Goal: Task Accomplishment & Management: Use online tool/utility

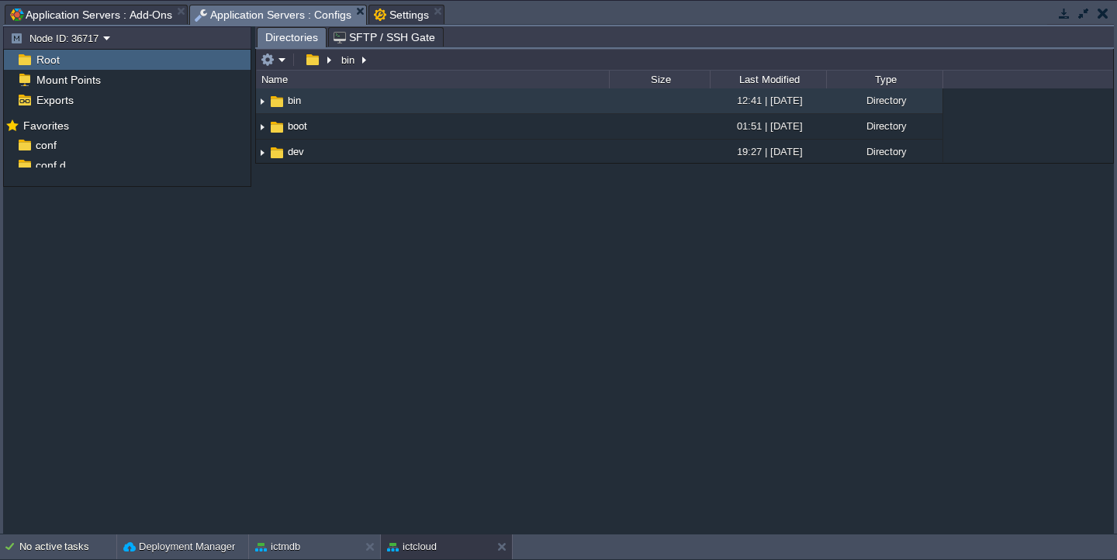
click at [253, 15] on span "Application Servers : Configs" at bounding box center [273, 14] width 157 height 19
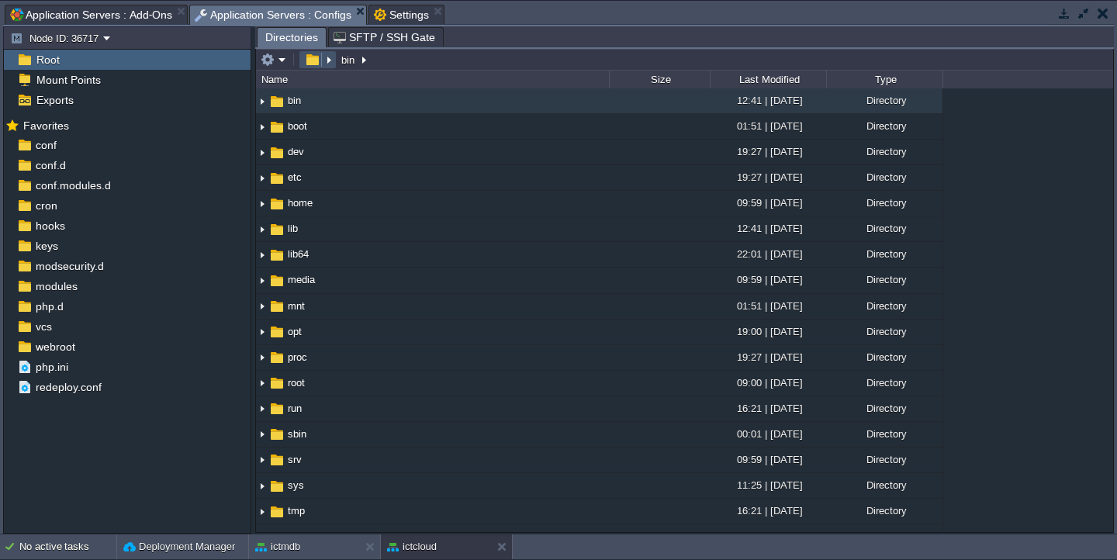
click at [314, 62] on button "button" at bounding box center [312, 60] width 22 height 14
click at [327, 64] on em at bounding box center [317, 60] width 33 height 14
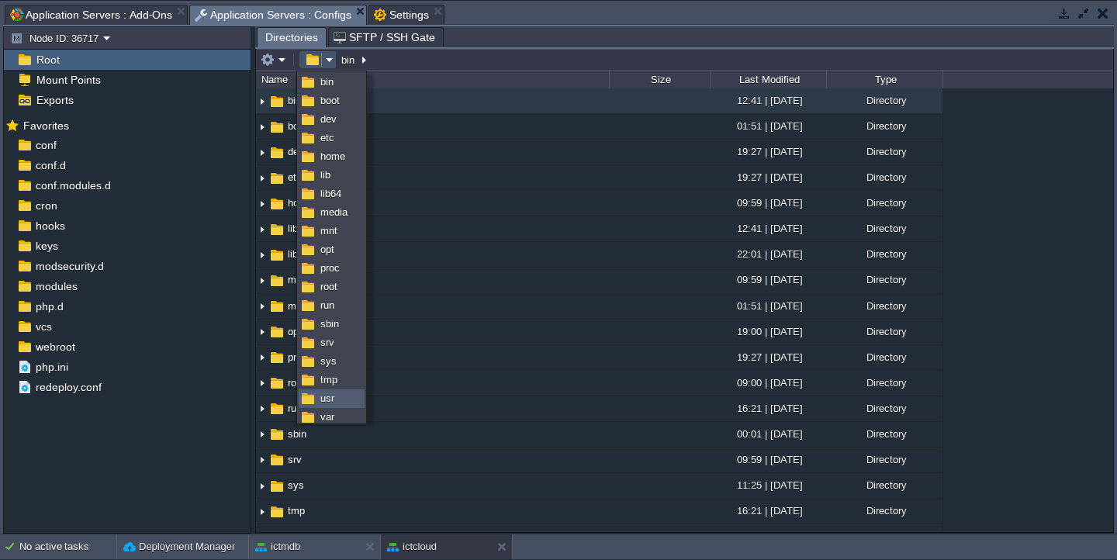
scroll to position [5, 0]
click at [325, 409] on span "var" at bounding box center [327, 412] width 14 height 12
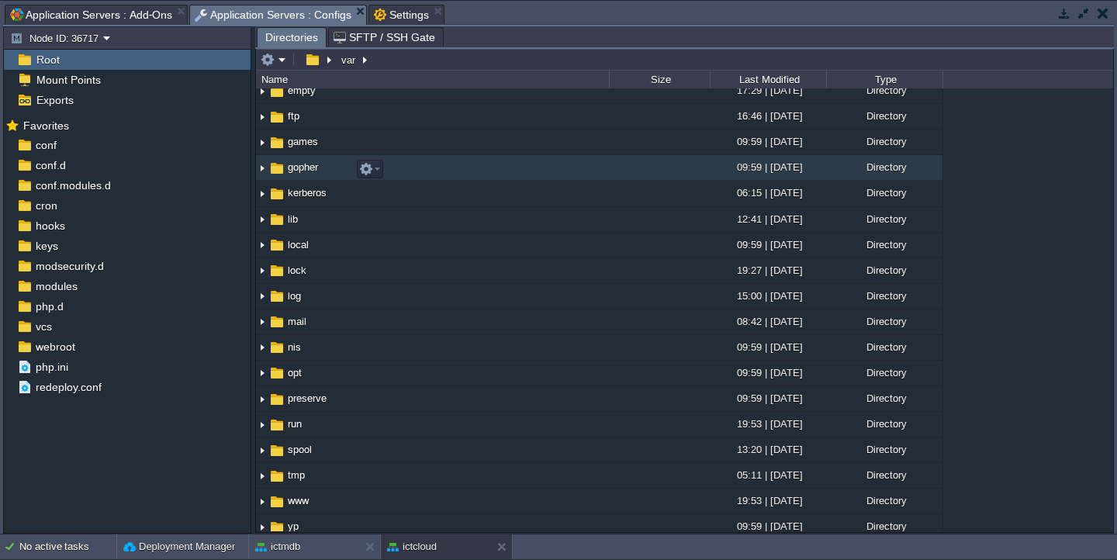
scroll to position [151, 0]
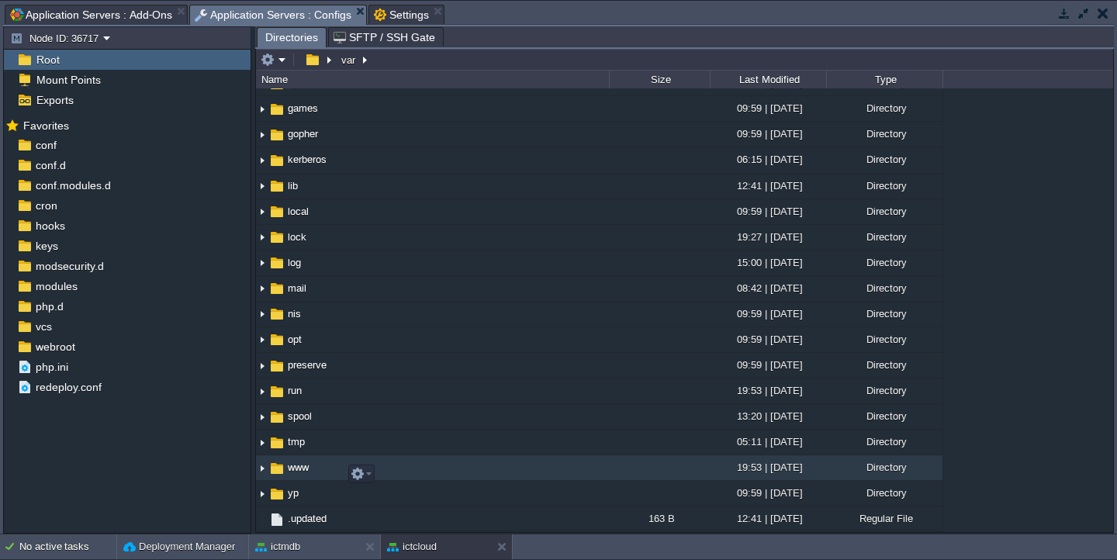
click at [264, 469] on img at bounding box center [262, 468] width 12 height 24
click at [298, 471] on span "www" at bounding box center [298, 467] width 26 height 13
click at [229, 347] on button "button" at bounding box center [230, 347] width 14 height 14
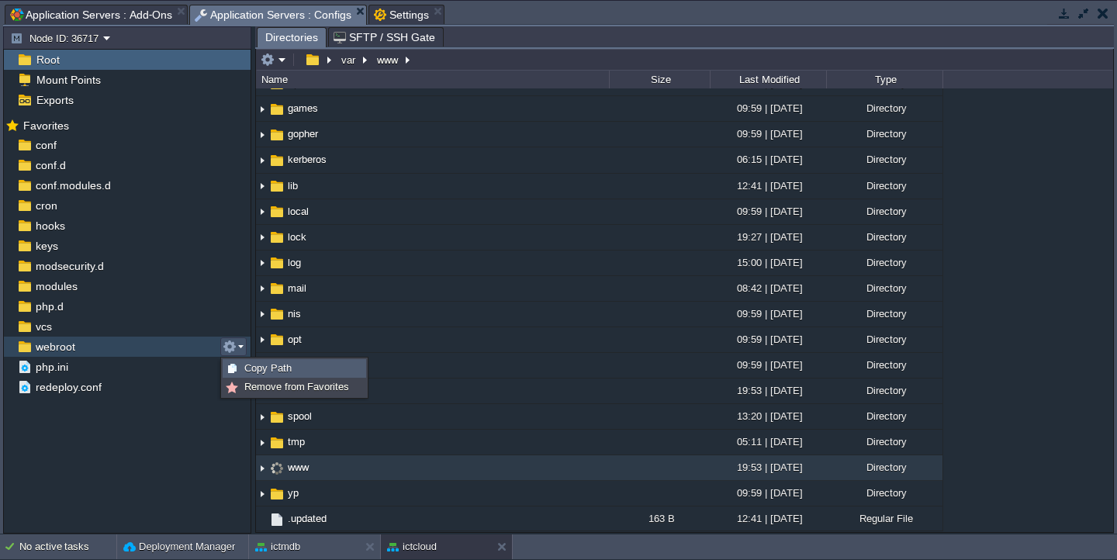
click at [251, 375] on div "Copy Path" at bounding box center [294, 368] width 142 height 17
type textarea "/var/www/webroot"
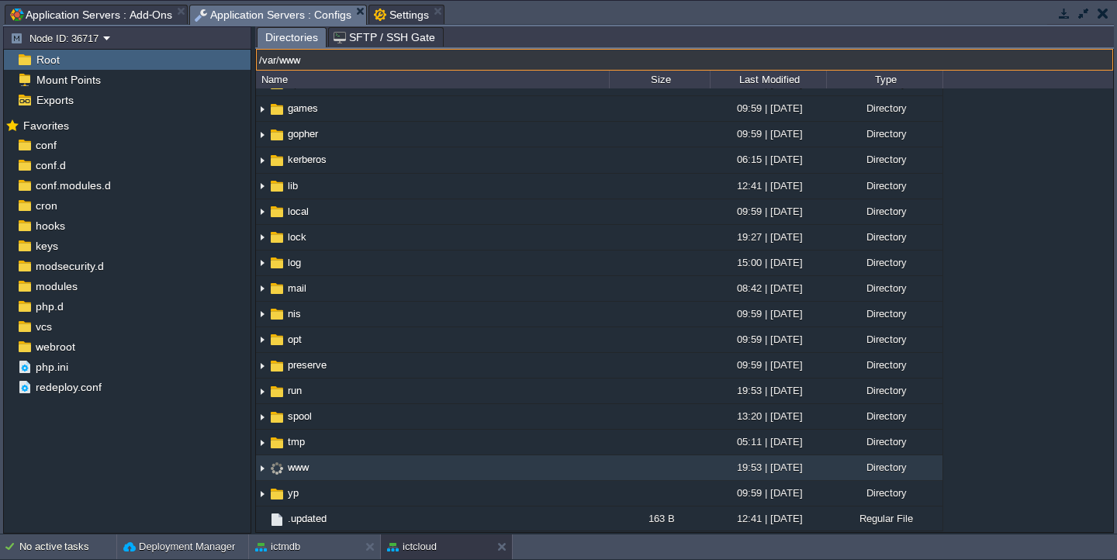
click at [477, 70] on input "/var/www" at bounding box center [684, 60] width 857 height 22
paste input "/webroot"
click at [306, 64] on input "/var/www/webroot" at bounding box center [684, 60] width 857 height 22
type input "/var/www/webroot"
